Goal: Communication & Community: Answer question/provide support

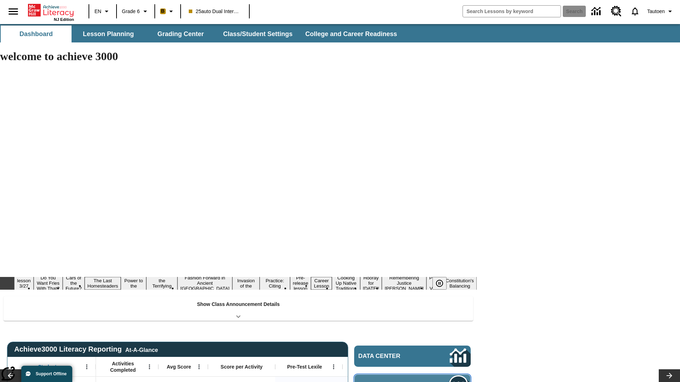
click at [412, 382] on span "Message Center" at bounding box center [393, 385] width 69 height 7
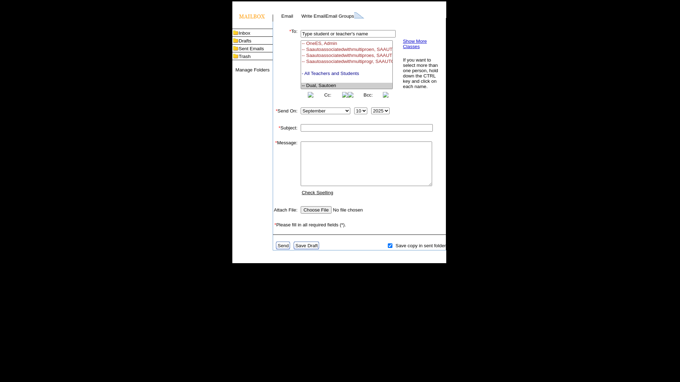
select select "U,21476361,1"
type input "Autotest-rkqNaKnAaS"
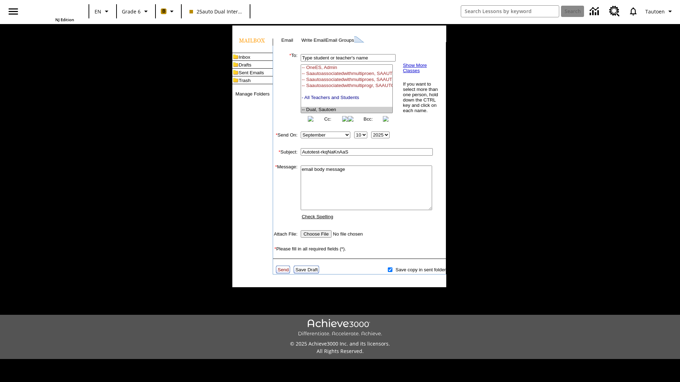
type textarea "email body message"
click at [284, 273] on link "Send" at bounding box center [283, 269] width 11 height 5
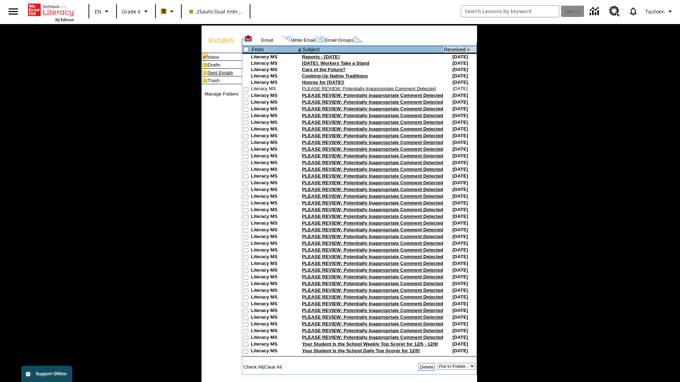
click at [209, 75] on link "Sent Emails" at bounding box center [220, 72] width 25 height 5
